Goal: Communication & Community: Answer question/provide support

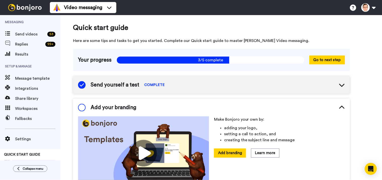
scroll to position [49, 0]
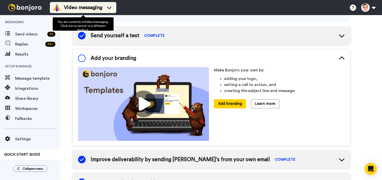
click at [75, 8] on span "Video messaging" at bounding box center [83, 7] width 38 height 7
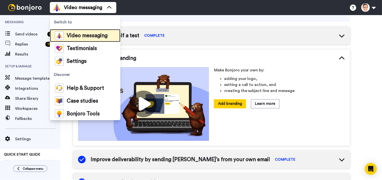
click at [95, 36] on span "Video messaging" at bounding box center [87, 35] width 41 height 5
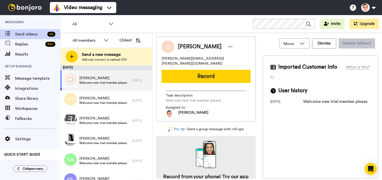
click at [120, 77] on span "Joyce Smith" at bounding box center [103, 78] width 48 height 5
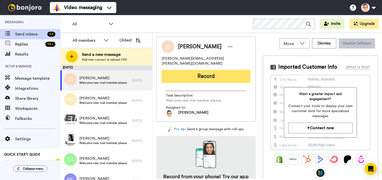
click at [208, 70] on button "Record" at bounding box center [206, 76] width 89 height 13
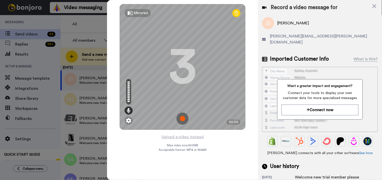
click at [183, 120] on img at bounding box center [182, 119] width 12 height 12
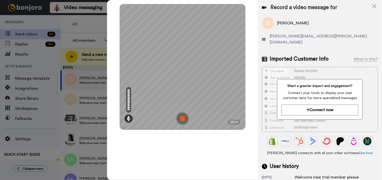
click at [179, 120] on img at bounding box center [182, 119] width 12 height 12
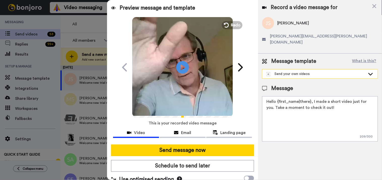
click at [316, 71] on div "Send your own videos" at bounding box center [319, 73] width 115 height 9
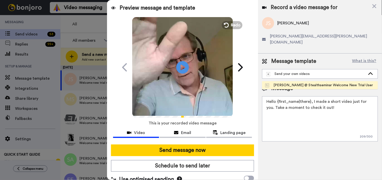
click at [310, 83] on div "[PERSON_NAME] @ Stealthseminar Welcome New Trial User" at bounding box center [319, 85] width 108 height 5
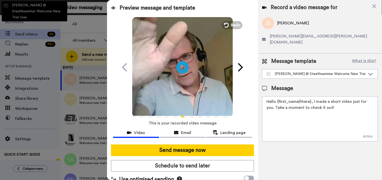
type textarea "Hi there {first_name} I recorded a message for you on this fine day, check it o…"
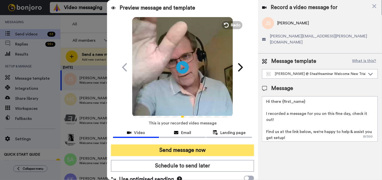
click at [210, 153] on button "Send message now" at bounding box center [182, 151] width 143 height 12
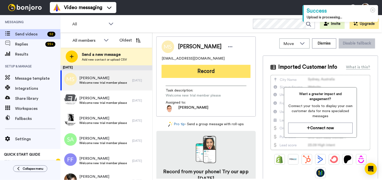
click at [201, 70] on button "Record" at bounding box center [206, 71] width 89 height 13
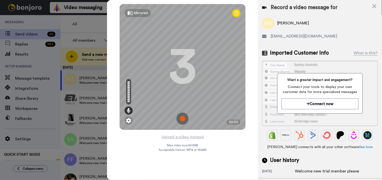
click at [187, 117] on img at bounding box center [182, 119] width 12 height 12
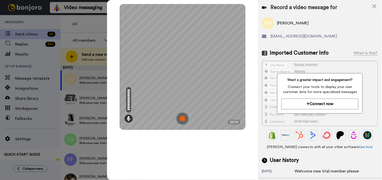
click at [182, 120] on img at bounding box center [182, 119] width 12 height 12
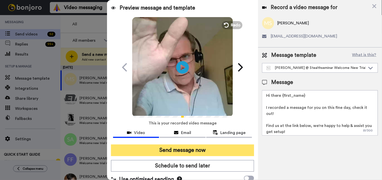
click at [191, 148] on button "Send message now" at bounding box center [182, 151] width 143 height 12
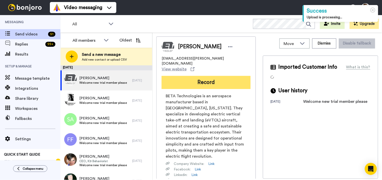
click at [226, 77] on button "Record" at bounding box center [206, 82] width 89 height 13
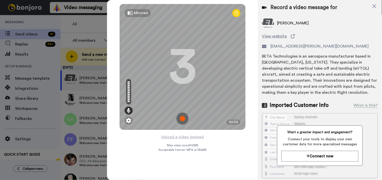
click at [187, 115] on img at bounding box center [182, 119] width 12 height 12
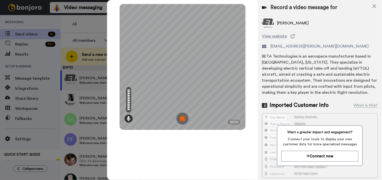
click at [187, 117] on img at bounding box center [182, 119] width 12 height 12
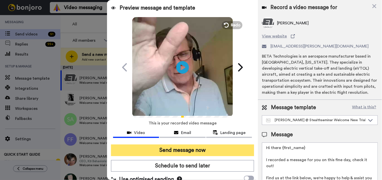
click at [172, 155] on button "Send message now" at bounding box center [182, 151] width 143 height 12
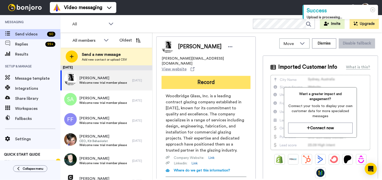
click at [196, 76] on button "Record" at bounding box center [206, 82] width 89 height 13
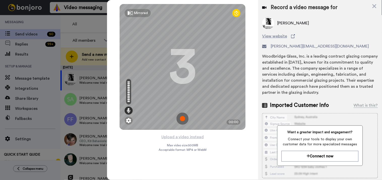
click at [180, 116] on img at bounding box center [182, 119] width 12 height 12
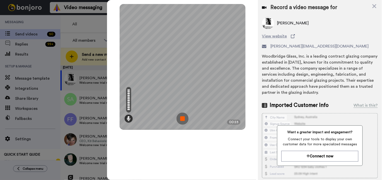
click at [178, 118] on img at bounding box center [182, 119] width 12 height 12
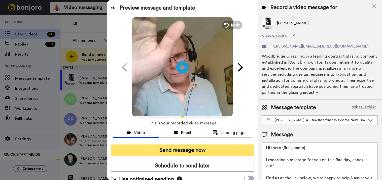
click at [188, 148] on button "Send message now" at bounding box center [182, 151] width 143 height 12
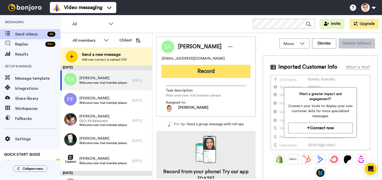
click at [208, 70] on button "Record" at bounding box center [206, 71] width 89 height 13
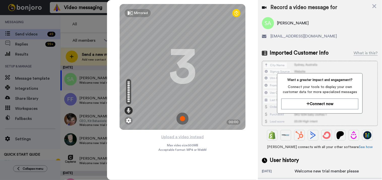
click at [182, 118] on img at bounding box center [182, 119] width 12 height 12
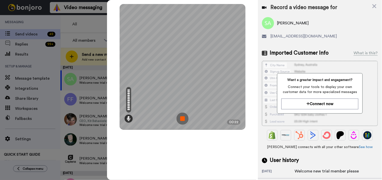
click at [185, 118] on img at bounding box center [182, 119] width 12 height 12
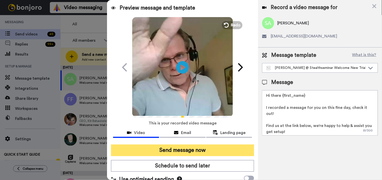
click at [190, 152] on button "Send message now" at bounding box center [182, 151] width 143 height 12
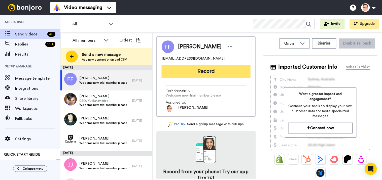
click at [214, 67] on button "Record" at bounding box center [206, 71] width 89 height 13
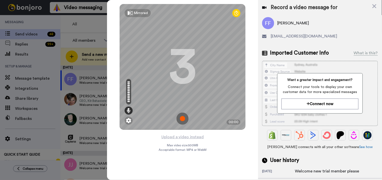
drag, startPoint x: 186, startPoint y: 113, endPoint x: 185, endPoint y: 118, distance: 5.4
click at [185, 118] on img at bounding box center [182, 119] width 12 height 12
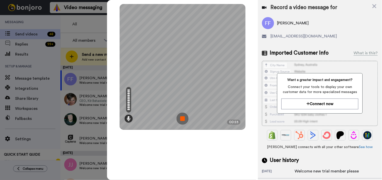
click at [184, 118] on img at bounding box center [182, 119] width 12 height 12
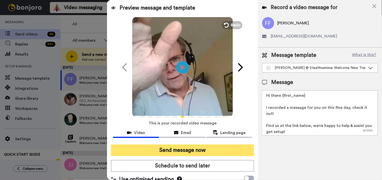
click at [189, 148] on button "Send message now" at bounding box center [182, 151] width 143 height 12
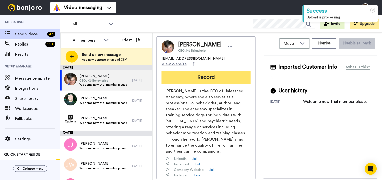
click at [190, 72] on button "Record" at bounding box center [206, 77] width 89 height 13
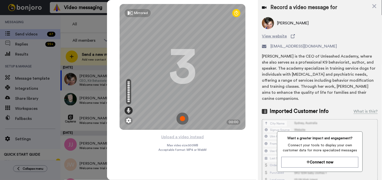
click at [183, 119] on img at bounding box center [182, 119] width 12 height 12
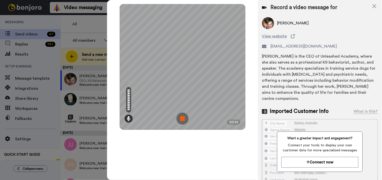
click at [179, 119] on img at bounding box center [182, 119] width 12 height 12
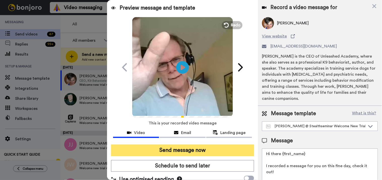
click at [193, 147] on button "Send message now" at bounding box center [182, 151] width 143 height 12
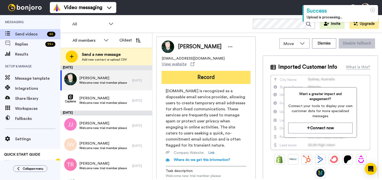
click at [210, 72] on button "Record" at bounding box center [206, 77] width 89 height 13
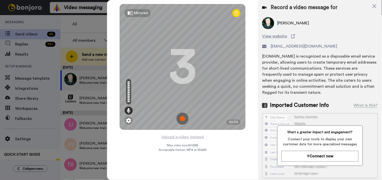
click at [179, 117] on img at bounding box center [182, 119] width 12 height 12
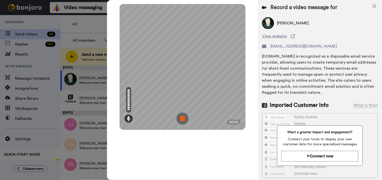
click at [182, 119] on img at bounding box center [182, 119] width 12 height 12
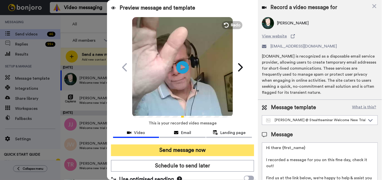
click at [183, 151] on button "Send message now" at bounding box center [182, 151] width 143 height 12
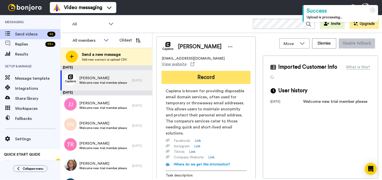
click at [209, 71] on button "Record" at bounding box center [206, 77] width 89 height 13
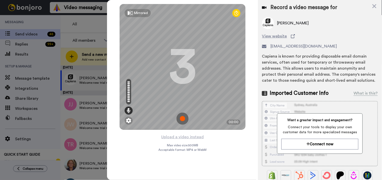
click at [185, 118] on img at bounding box center [182, 119] width 12 height 12
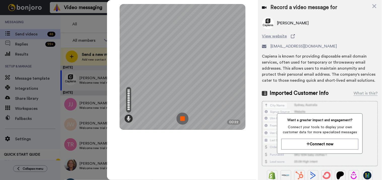
click at [183, 120] on img at bounding box center [182, 119] width 12 height 12
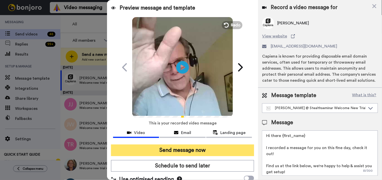
click at [184, 149] on button "Send message now" at bounding box center [182, 151] width 143 height 12
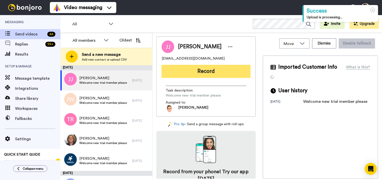
click at [205, 70] on button "Record" at bounding box center [206, 71] width 89 height 13
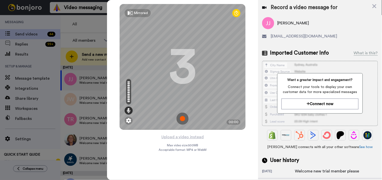
click at [185, 116] on img at bounding box center [182, 119] width 12 height 12
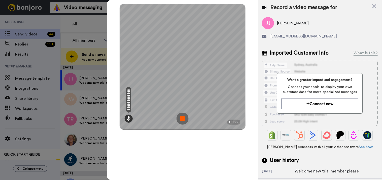
click at [188, 120] on img at bounding box center [182, 119] width 12 height 12
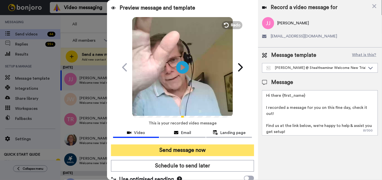
click at [184, 153] on button "Send message now" at bounding box center [182, 151] width 143 height 12
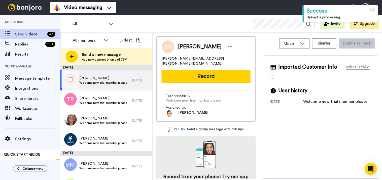
click at [100, 85] on span "Welcome new trial member please" at bounding box center [103, 83] width 48 height 4
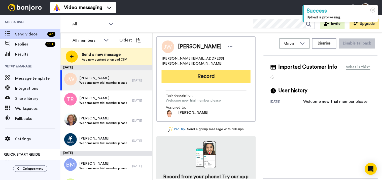
click at [218, 76] on button "Record" at bounding box center [206, 76] width 89 height 13
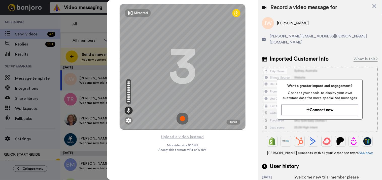
click at [179, 121] on img at bounding box center [182, 119] width 12 height 12
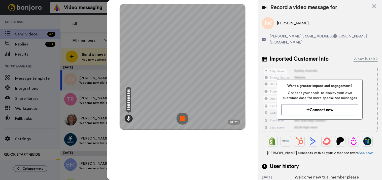
click at [183, 113] on img at bounding box center [182, 119] width 12 height 12
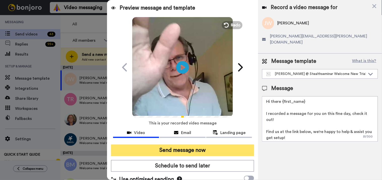
click at [166, 147] on button "Send message now" at bounding box center [182, 151] width 143 height 12
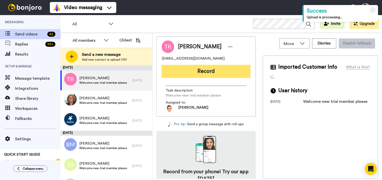
click at [220, 66] on button "Record" at bounding box center [206, 71] width 89 height 13
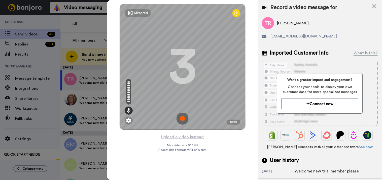
click at [183, 120] on img at bounding box center [182, 119] width 12 height 12
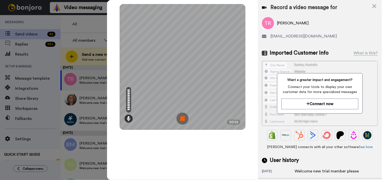
click at [186, 122] on img at bounding box center [182, 119] width 12 height 12
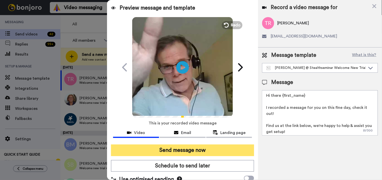
click at [193, 152] on button "Send message now" at bounding box center [182, 151] width 143 height 12
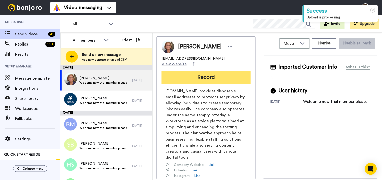
click at [190, 75] on button "Record" at bounding box center [206, 77] width 89 height 13
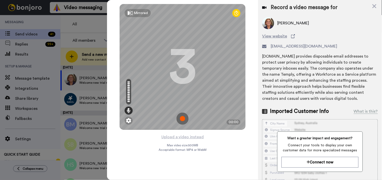
click at [184, 116] on img at bounding box center [182, 119] width 12 height 12
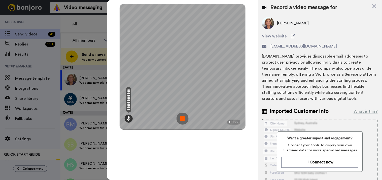
click at [185, 120] on img at bounding box center [182, 119] width 12 height 12
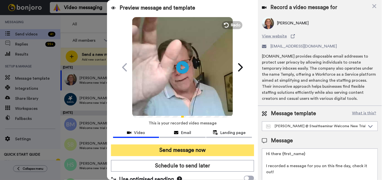
click at [191, 152] on button "Send message now" at bounding box center [182, 151] width 143 height 12
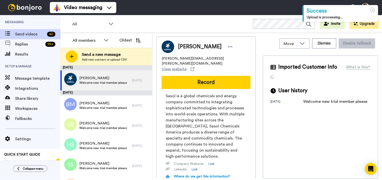
click at [212, 85] on div "[PERSON_NAME] [PERSON_NAME][EMAIL_ADDRESS][PERSON_NAME][DOMAIN_NAME] View websi…" at bounding box center [205, 124] width 99 height 177
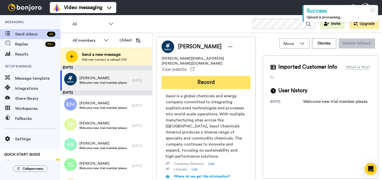
click at [213, 80] on button "Record" at bounding box center [206, 82] width 89 height 13
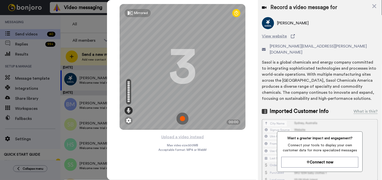
click at [184, 118] on img at bounding box center [182, 119] width 12 height 12
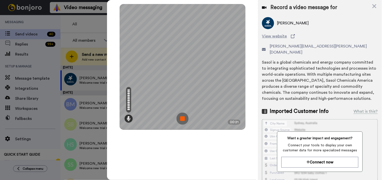
click at [182, 117] on img at bounding box center [182, 119] width 12 height 12
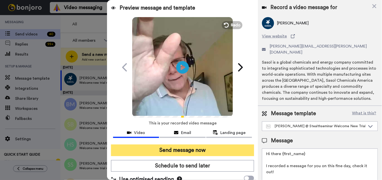
click at [185, 149] on button "Send message now" at bounding box center [182, 151] width 143 height 12
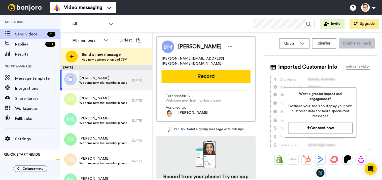
click at [112, 81] on span "Welcome new trial member please" at bounding box center [103, 83] width 48 height 4
drag, startPoint x: 212, startPoint y: 58, endPoint x: 158, endPoint y: 59, distance: 54.6
click at [158, 59] on div "Brandon Marshall brandon.marshall@gmail.com Record Task description : Welcome n…" at bounding box center [205, 78] width 99 height 85
copy span "brandon.marshall@gmail.com"
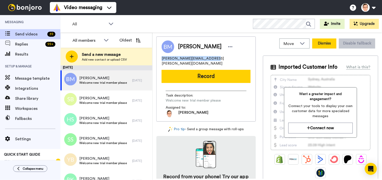
click at [316, 42] on button "Dismiss" at bounding box center [324, 44] width 24 height 10
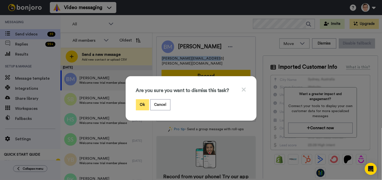
click at [144, 102] on button "Ok" at bounding box center [142, 104] width 13 height 11
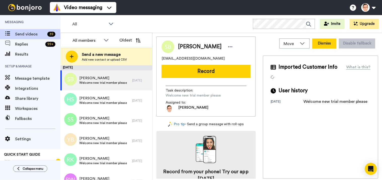
click at [328, 42] on button "Dismiss" at bounding box center [324, 44] width 24 height 10
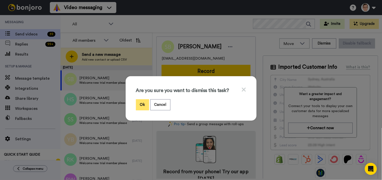
click at [141, 104] on button "Ok" at bounding box center [142, 104] width 13 height 11
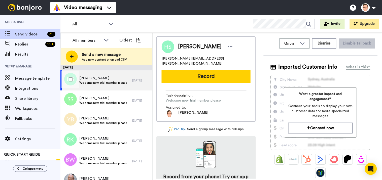
click at [101, 79] on span "Harris Sharon" at bounding box center [103, 78] width 48 height 5
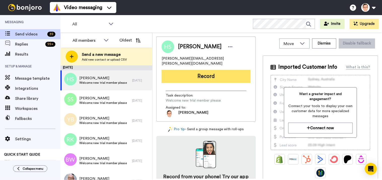
click at [212, 73] on button "Record" at bounding box center [206, 76] width 89 height 13
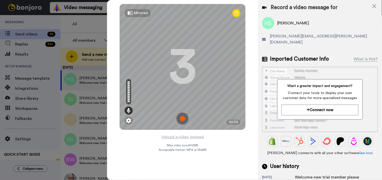
click at [186, 118] on img at bounding box center [182, 119] width 12 height 12
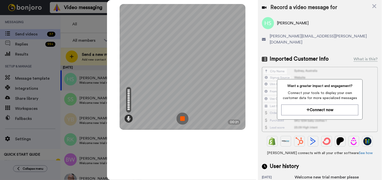
click at [185, 119] on img at bounding box center [182, 119] width 12 height 12
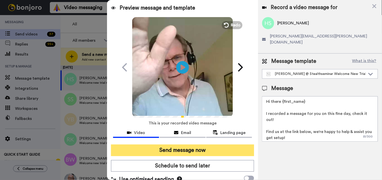
click at [212, 147] on button "Send message now" at bounding box center [182, 151] width 143 height 12
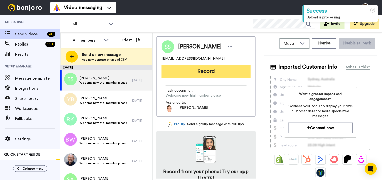
click at [208, 69] on button "Record" at bounding box center [206, 71] width 89 height 13
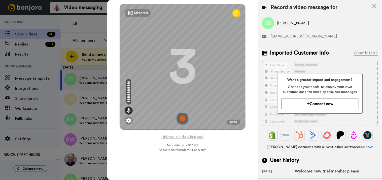
click at [179, 121] on img at bounding box center [182, 119] width 12 height 12
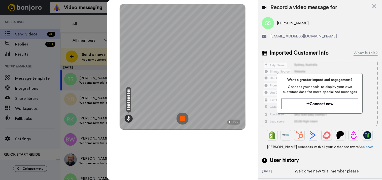
click at [182, 119] on img at bounding box center [182, 119] width 12 height 12
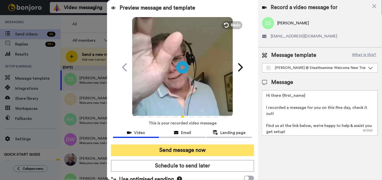
click at [188, 153] on button "Send message now" at bounding box center [182, 151] width 143 height 12
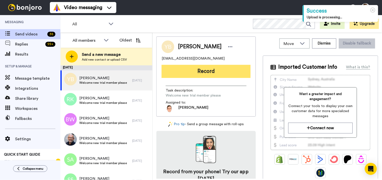
click at [210, 67] on button "Record" at bounding box center [206, 71] width 89 height 13
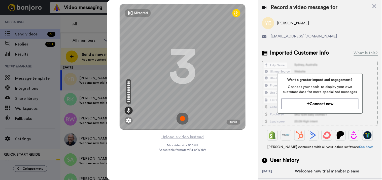
click at [187, 115] on img at bounding box center [182, 119] width 12 height 12
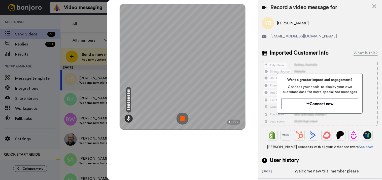
click at [180, 119] on img at bounding box center [182, 119] width 12 height 12
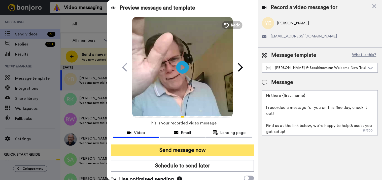
click at [187, 148] on button "Send message now" at bounding box center [182, 151] width 143 height 12
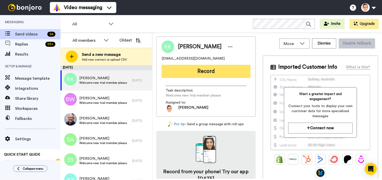
click at [224, 72] on button "Record" at bounding box center [206, 71] width 89 height 13
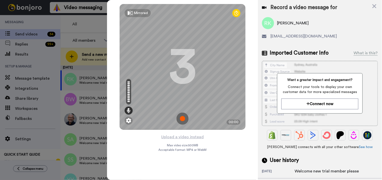
click at [184, 120] on img at bounding box center [182, 119] width 12 height 12
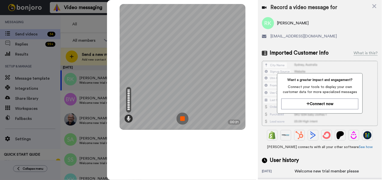
click at [180, 117] on img at bounding box center [182, 119] width 12 height 12
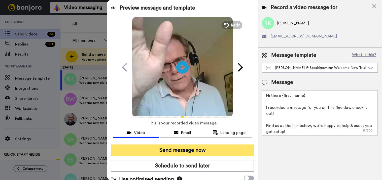
click at [181, 148] on button "Send message now" at bounding box center [182, 151] width 143 height 12
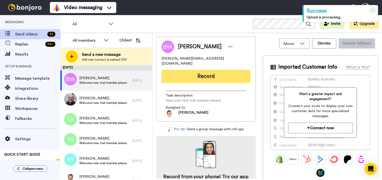
click at [221, 71] on button "Record" at bounding box center [206, 76] width 89 height 13
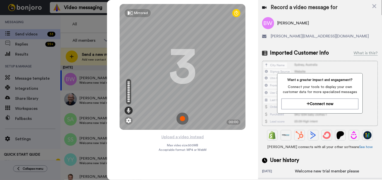
click at [184, 119] on img at bounding box center [182, 119] width 12 height 12
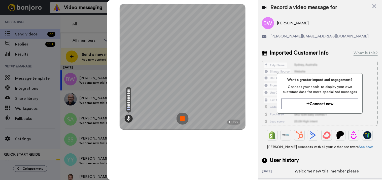
click at [185, 116] on img at bounding box center [182, 119] width 12 height 12
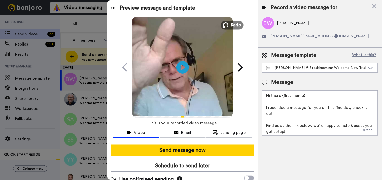
click at [233, 26] on span "Redo" at bounding box center [236, 25] width 11 height 7
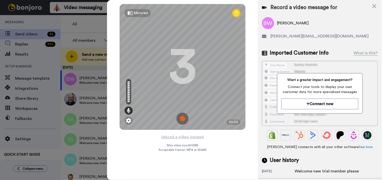
click at [180, 122] on img at bounding box center [182, 119] width 12 height 12
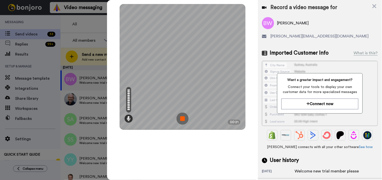
click at [183, 118] on img at bounding box center [182, 119] width 12 height 12
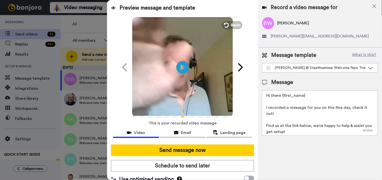
click at [182, 156] on div "Send message now Schedule to send later Use optimised sending" at bounding box center [182, 164] width 151 height 47
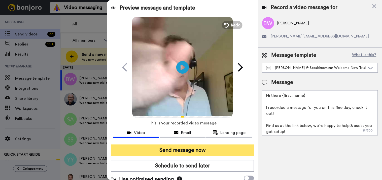
click at [182, 155] on button "Send message now" at bounding box center [182, 151] width 143 height 12
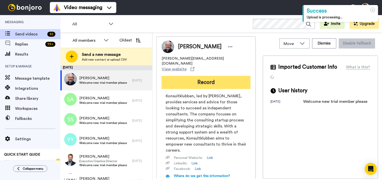
click at [198, 76] on button "Record" at bounding box center [206, 82] width 89 height 13
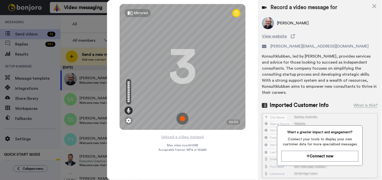
click at [185, 115] on img at bounding box center [182, 119] width 12 height 12
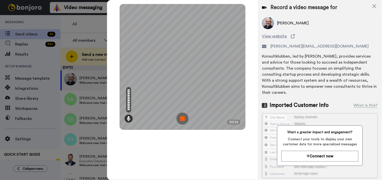
click at [182, 117] on img at bounding box center [182, 119] width 12 height 12
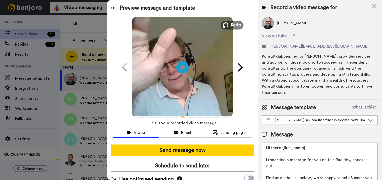
click at [233, 23] on span "Redo" at bounding box center [236, 25] width 11 height 7
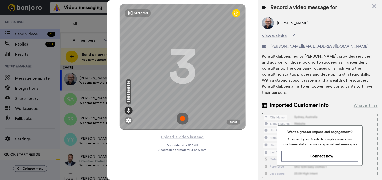
click at [183, 120] on img at bounding box center [182, 119] width 12 height 12
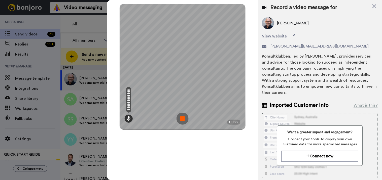
click at [180, 121] on img at bounding box center [182, 119] width 12 height 12
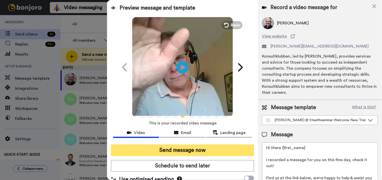
click at [184, 151] on button "Send message now" at bounding box center [182, 151] width 143 height 12
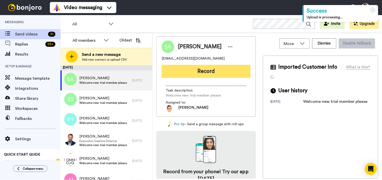
click at [197, 74] on button "Record" at bounding box center [206, 71] width 89 height 13
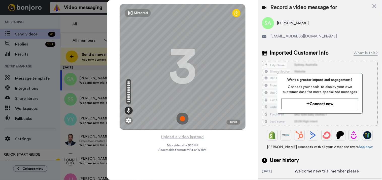
click at [185, 117] on img at bounding box center [182, 119] width 12 height 12
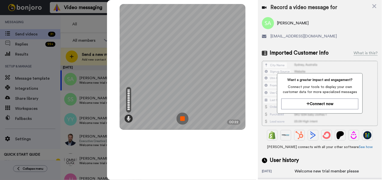
click at [185, 120] on img at bounding box center [182, 119] width 12 height 12
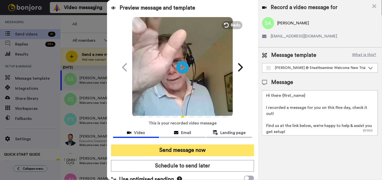
click at [191, 152] on button "Send message now" at bounding box center [182, 151] width 143 height 12
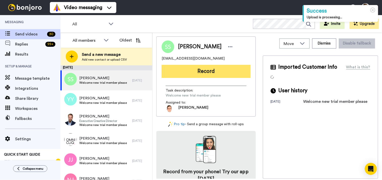
click at [213, 73] on button "Record" at bounding box center [206, 71] width 89 height 13
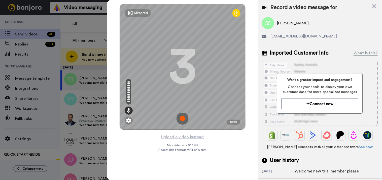
click at [184, 119] on img at bounding box center [182, 119] width 12 height 12
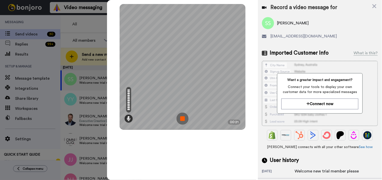
click at [182, 117] on img at bounding box center [182, 119] width 12 height 12
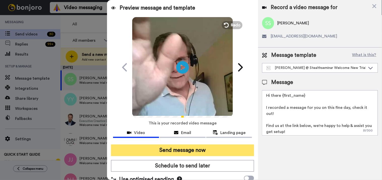
click at [185, 145] on button "Send message now" at bounding box center [182, 151] width 143 height 12
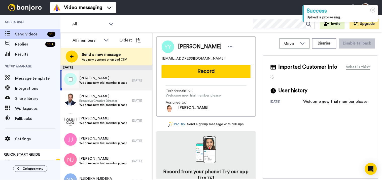
click at [96, 88] on div "YARBOUGH YARBOUGH Welcome new trial member please" at bounding box center [96, 80] width 72 height 20
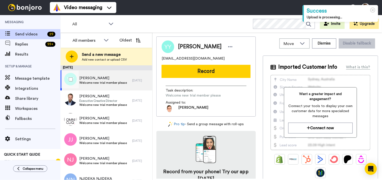
click at [112, 79] on span "YARBOUGH YARBOUGH" at bounding box center [103, 78] width 48 height 5
click at [321, 42] on button "Dismiss" at bounding box center [324, 44] width 24 height 10
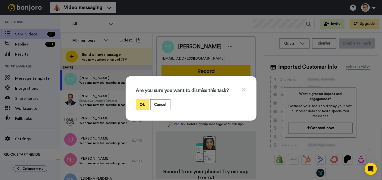
click at [142, 103] on button "Ok" at bounding box center [142, 104] width 13 height 11
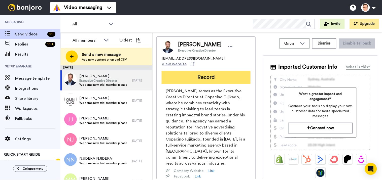
click at [208, 75] on button "Record" at bounding box center [206, 77] width 89 height 13
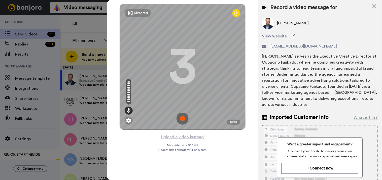
click at [179, 116] on img at bounding box center [182, 119] width 12 height 12
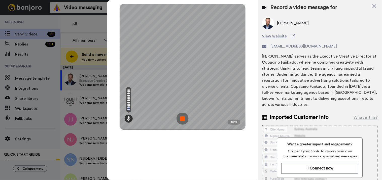
click at [185, 122] on img at bounding box center [182, 119] width 12 height 12
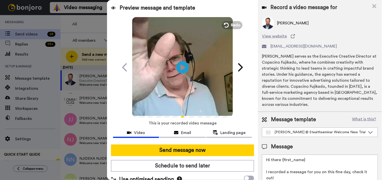
click at [85, 160] on div at bounding box center [191, 90] width 382 height 180
click at [376, 5] on icon at bounding box center [374, 6] width 4 height 4
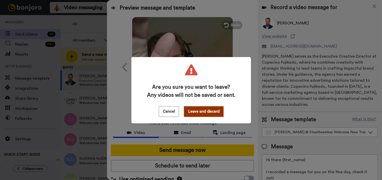
click at [214, 113] on button "Leave and discard" at bounding box center [204, 111] width 40 height 11
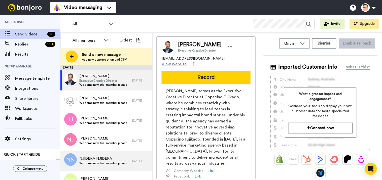
scroll to position [56, 0]
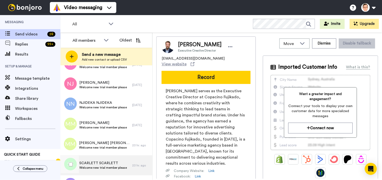
click at [104, 168] on span "Welcome new trial member please" at bounding box center [103, 168] width 48 height 4
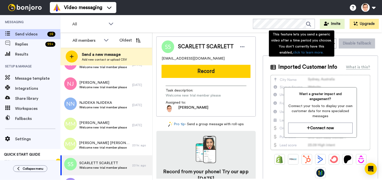
click at [323, 46] on div "This feature lets you send a generic video after a time period you choose. You …" at bounding box center [301, 43] width 65 height 26
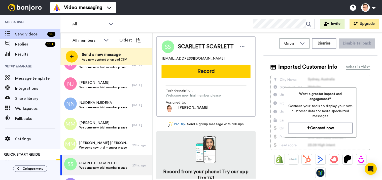
click at [201, 18] on div "All WORKSPACES View all All Default Task List + Add a new workspace Invite Upgr…" at bounding box center [220, 24] width 321 height 18
click at [317, 42] on button "Dismiss" at bounding box center [324, 44] width 24 height 10
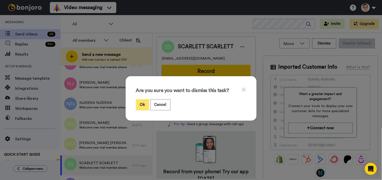
click at [138, 101] on button "Ok" at bounding box center [142, 104] width 13 height 11
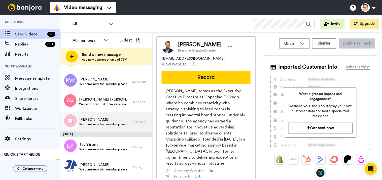
scroll to position [112, 0]
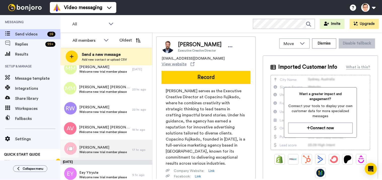
click at [115, 149] on span "Alexander Veliz" at bounding box center [103, 147] width 48 height 5
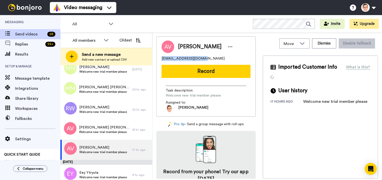
drag, startPoint x: 201, startPoint y: 57, endPoint x: 155, endPoint y: 57, distance: 46.1
click at [155, 57] on div "Move WORKSPACES View all Default Task List + Add a new workspace Dismiss Disabl…" at bounding box center [267, 107] width 229 height 148
copy span "cursosesdip@gmail.com"
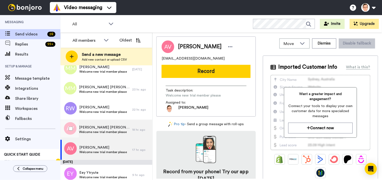
click at [114, 130] on span "Welcome new trial member please" at bounding box center [104, 132] width 51 height 4
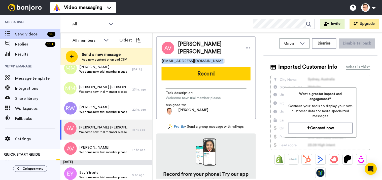
drag, startPoint x: 212, startPoint y: 60, endPoint x: 158, endPoint y: 61, distance: 54.1
click at [158, 61] on div "Alexander Luis Veliz Gonzales alexanderveliz6@hotmail.com Record Task descripti…" at bounding box center [205, 77] width 99 height 83
copy span "alexanderveliz6@hotmail.com"
click at [104, 129] on span "Alexander Luis Veliz Gonzales" at bounding box center [104, 127] width 51 height 5
click at [324, 44] on button "Dismiss" at bounding box center [324, 44] width 24 height 10
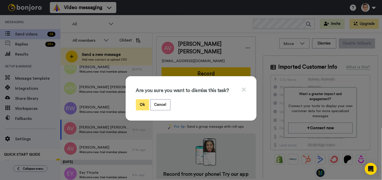
click at [142, 104] on button "Ok" at bounding box center [142, 104] width 13 height 11
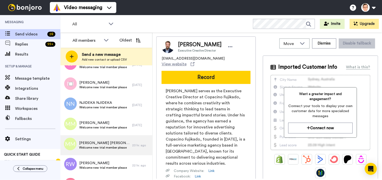
scroll to position [28, 0]
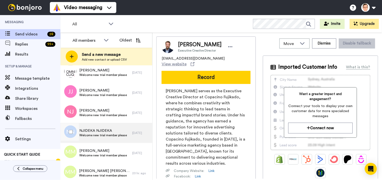
click at [106, 133] on span "Welcome new trial member please" at bounding box center [103, 135] width 48 height 4
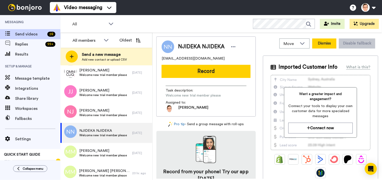
click at [324, 41] on button "Dismiss" at bounding box center [324, 44] width 24 height 10
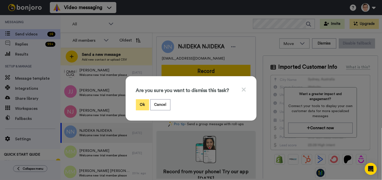
click at [140, 107] on button "Ok" at bounding box center [142, 104] width 13 height 11
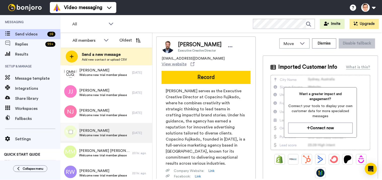
click at [108, 129] on span "MARTINEZ MARTINEZ" at bounding box center [103, 130] width 48 height 5
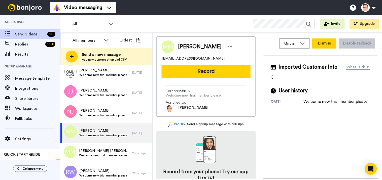
click at [326, 41] on button "Dismiss" at bounding box center [324, 44] width 24 height 10
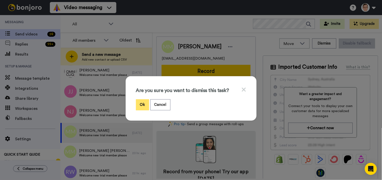
click at [138, 104] on button "Ok" at bounding box center [142, 104] width 13 height 11
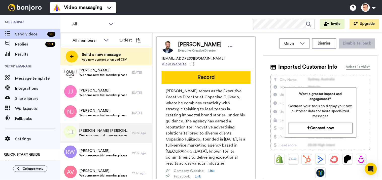
click at [113, 130] on span "MAILLOUX MAILLOUX" at bounding box center [104, 130] width 51 height 5
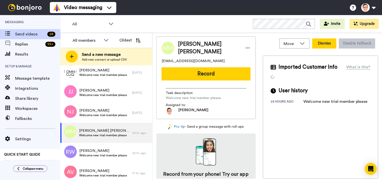
click at [327, 43] on button "Dismiss" at bounding box center [324, 44] width 24 height 10
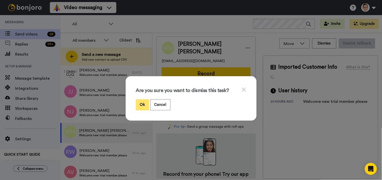
click at [137, 102] on button "Ok" at bounding box center [142, 104] width 13 height 11
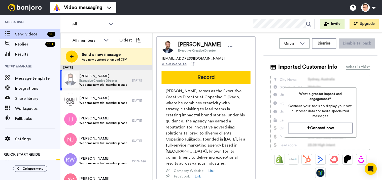
click at [125, 79] on div "Andrew Gall Executive Creative Director Welcome new trial member please" at bounding box center [96, 80] width 72 height 20
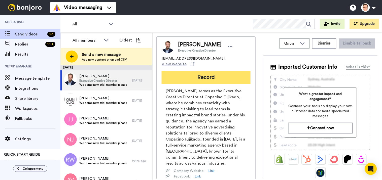
click at [193, 76] on button "Record" at bounding box center [206, 77] width 89 height 13
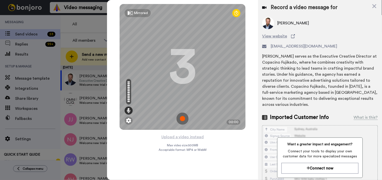
click at [184, 116] on img at bounding box center [182, 119] width 12 height 12
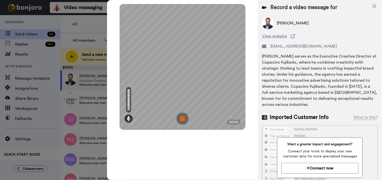
click at [183, 121] on img at bounding box center [182, 119] width 12 height 12
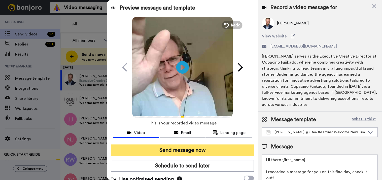
click at [184, 150] on button "Send message now" at bounding box center [182, 151] width 143 height 12
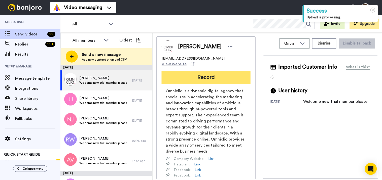
click at [217, 77] on button "Record" at bounding box center [206, 77] width 89 height 13
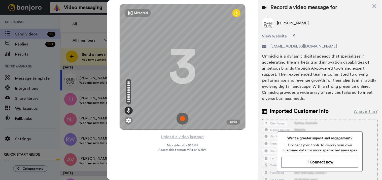
click at [183, 119] on img at bounding box center [182, 119] width 12 height 12
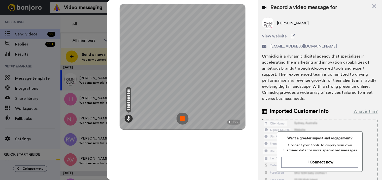
click at [183, 121] on img at bounding box center [182, 119] width 12 height 12
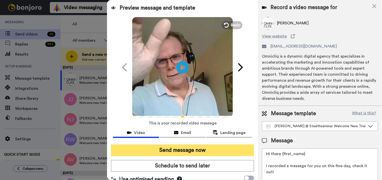
click at [190, 149] on button "Send message now" at bounding box center [182, 151] width 143 height 12
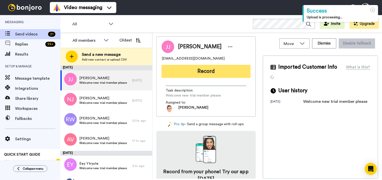
click at [205, 72] on button "Record" at bounding box center [206, 71] width 89 height 13
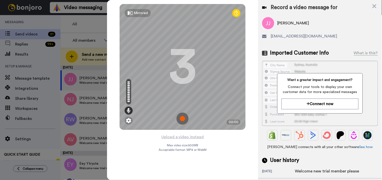
click at [182, 122] on img at bounding box center [182, 119] width 12 height 12
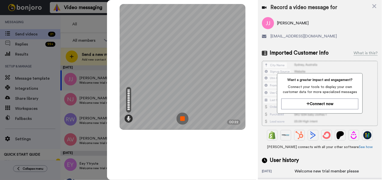
click at [186, 119] on img at bounding box center [182, 119] width 12 height 12
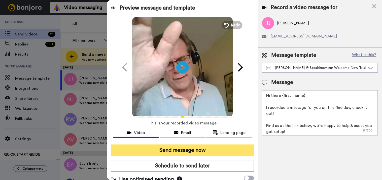
click at [185, 145] on button "Send message now" at bounding box center [182, 151] width 143 height 12
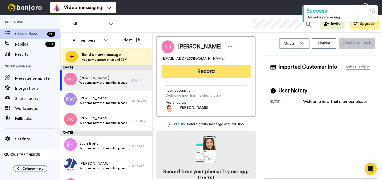
click at [175, 69] on button "Record" at bounding box center [206, 71] width 89 height 13
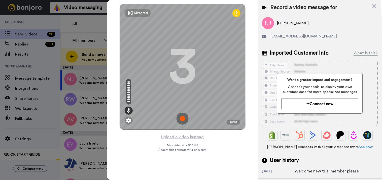
click at [184, 117] on img at bounding box center [182, 119] width 12 height 12
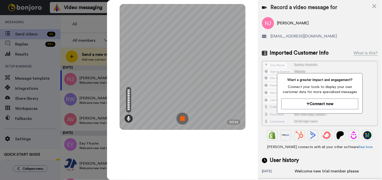
click at [178, 116] on img at bounding box center [182, 119] width 12 height 12
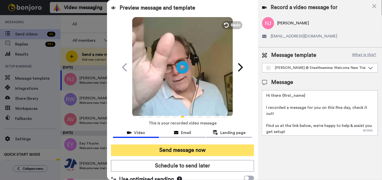
click at [189, 152] on button "Send message now" at bounding box center [182, 151] width 143 height 12
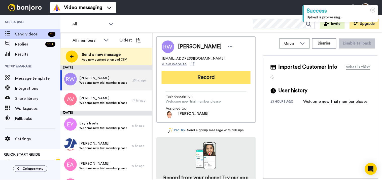
click at [212, 71] on button "Record" at bounding box center [206, 77] width 89 height 13
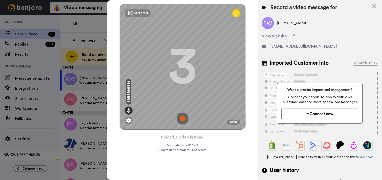
click at [180, 119] on img at bounding box center [182, 119] width 12 height 12
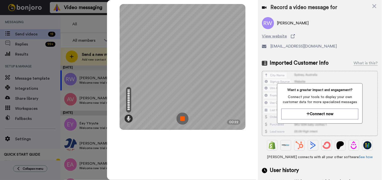
click at [183, 117] on img at bounding box center [182, 119] width 12 height 12
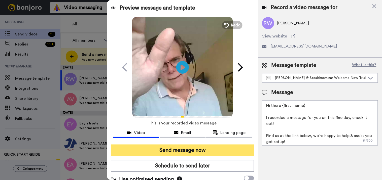
click at [172, 151] on button "Send message now" at bounding box center [182, 151] width 143 height 12
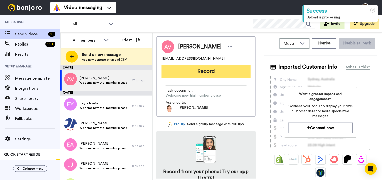
click at [206, 74] on button "Record" at bounding box center [206, 71] width 89 height 13
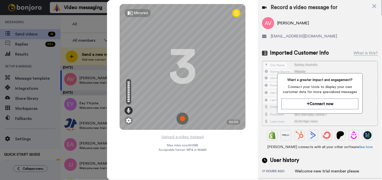
click at [180, 121] on img at bounding box center [182, 119] width 12 height 12
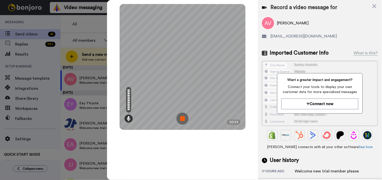
click at [181, 118] on img at bounding box center [182, 119] width 12 height 12
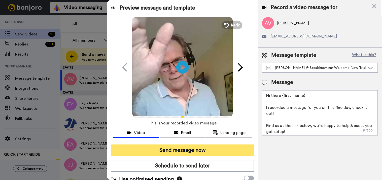
click at [188, 150] on button "Send message now" at bounding box center [182, 151] width 143 height 12
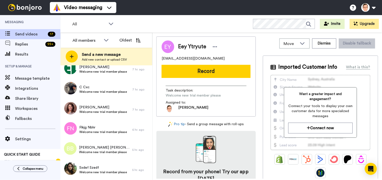
scroll to position [232, 0]
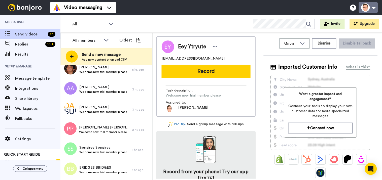
click at [374, 7] on button at bounding box center [368, 7] width 19 height 11
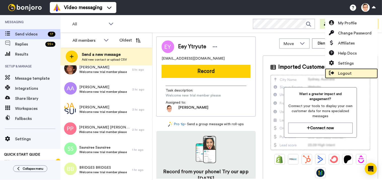
click at [342, 71] on span "Logout" at bounding box center [345, 73] width 14 height 6
